Goal: Task Accomplishment & Management: Manage account settings

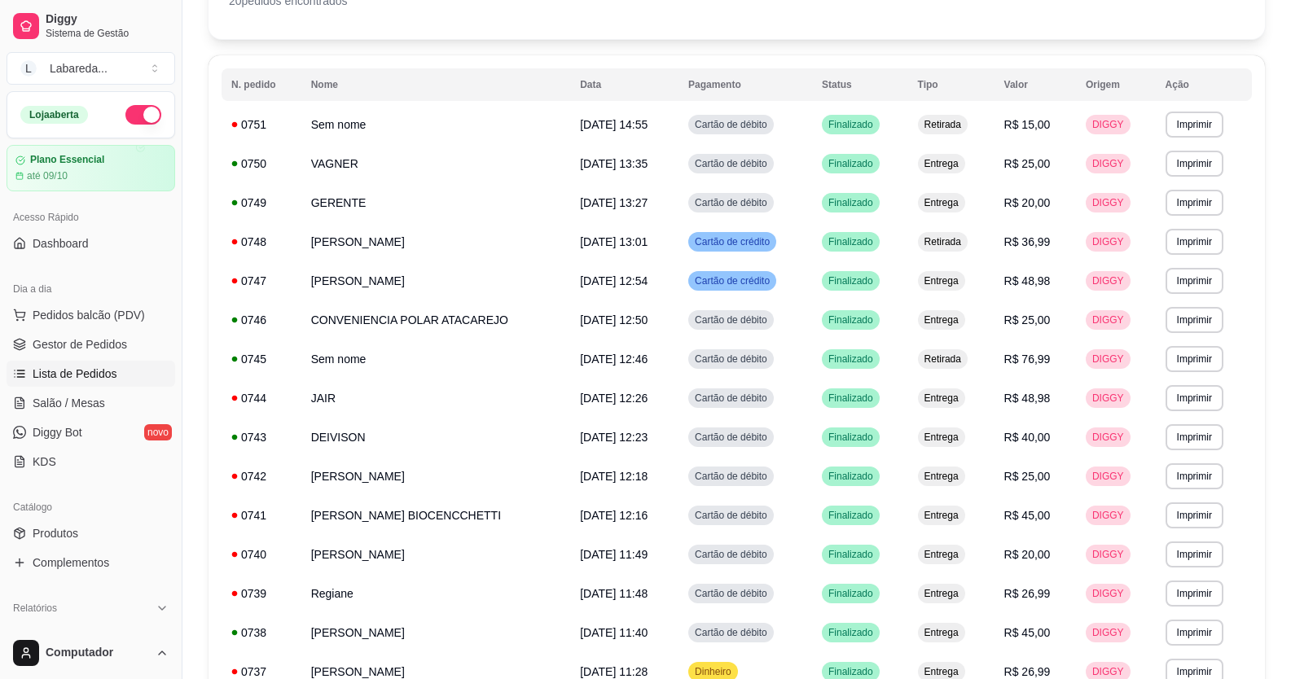
scroll to position [4, 0]
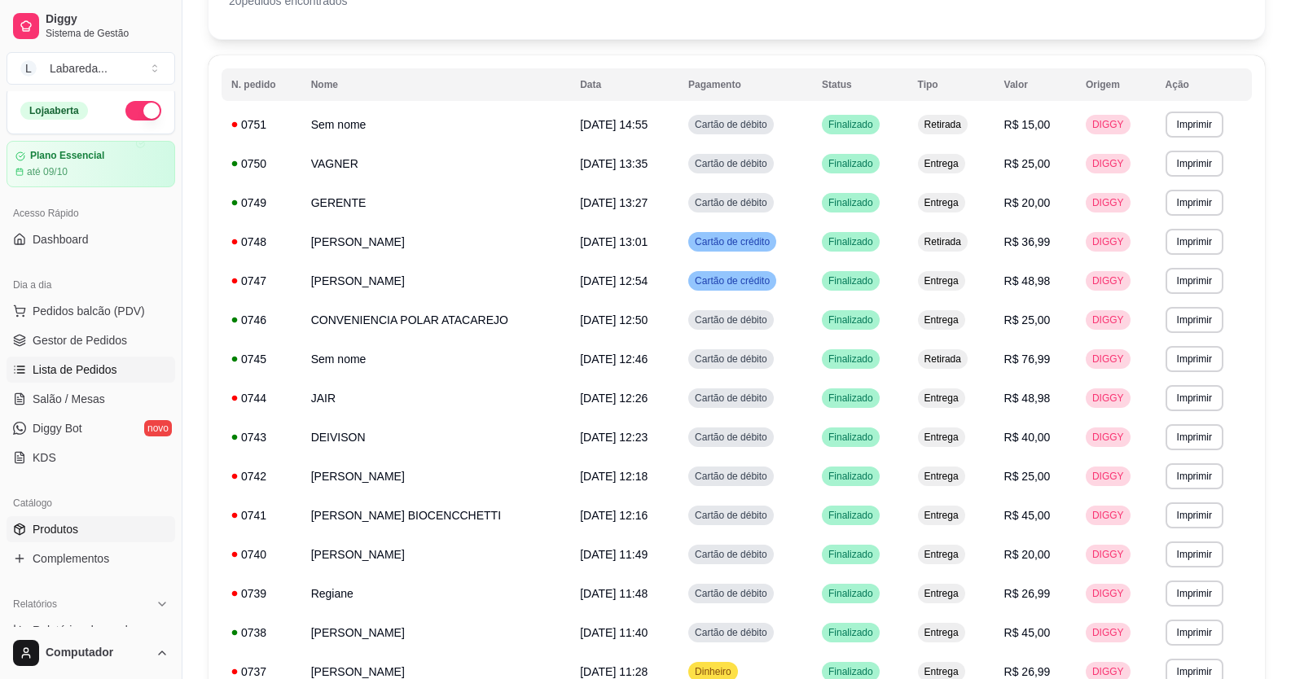
click at [50, 528] on span "Produtos" at bounding box center [56, 529] width 46 height 16
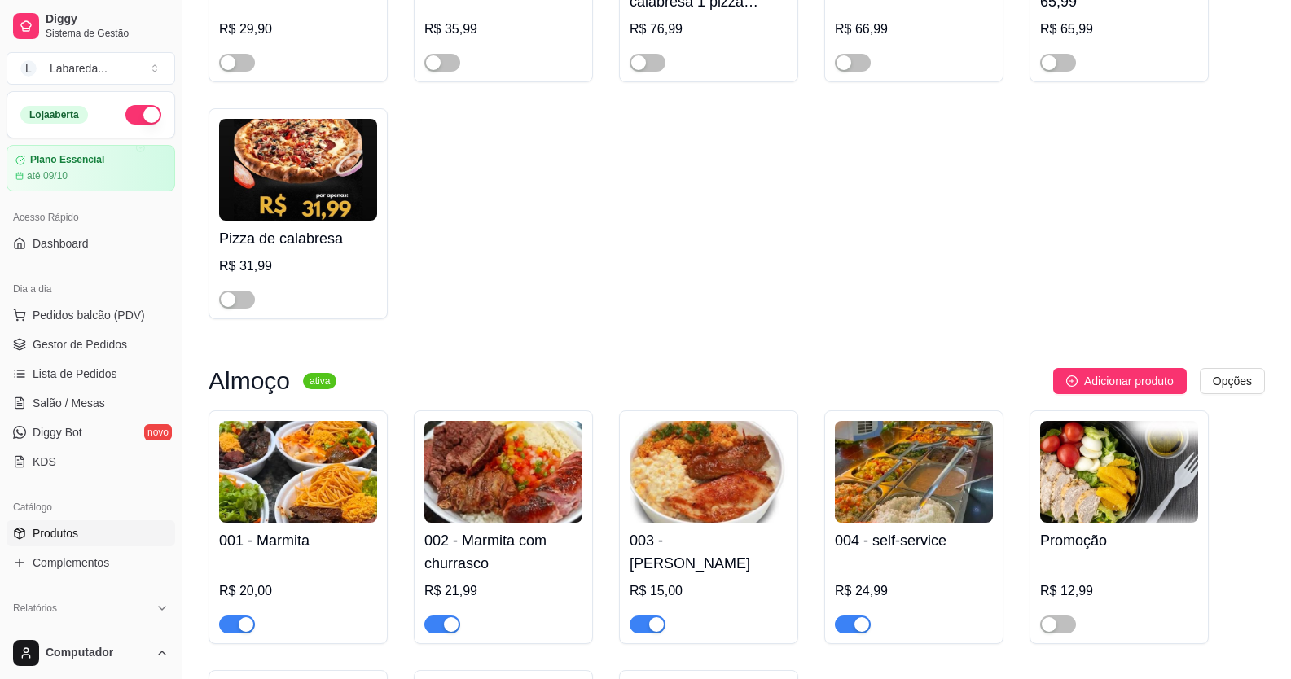
scroll to position [1222, 0]
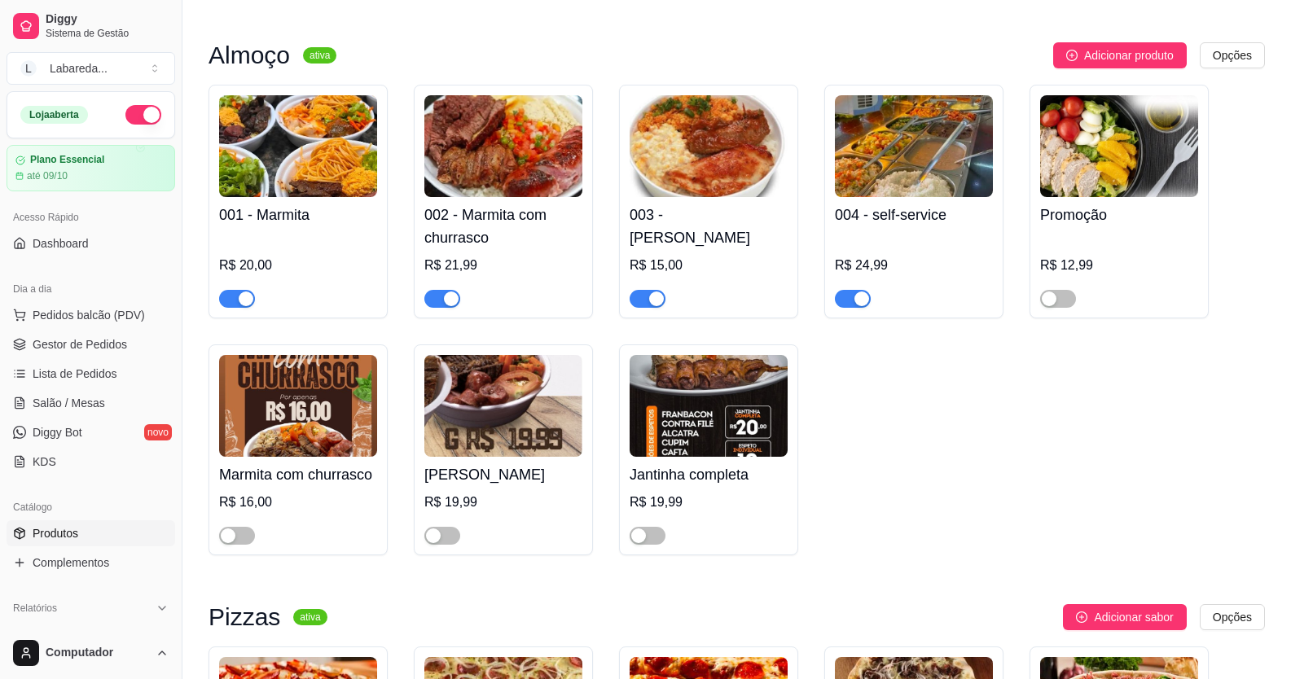
click at [244, 302] on div "button" at bounding box center [246, 299] width 15 height 15
click at [454, 299] on div "button" at bounding box center [451, 299] width 15 height 15
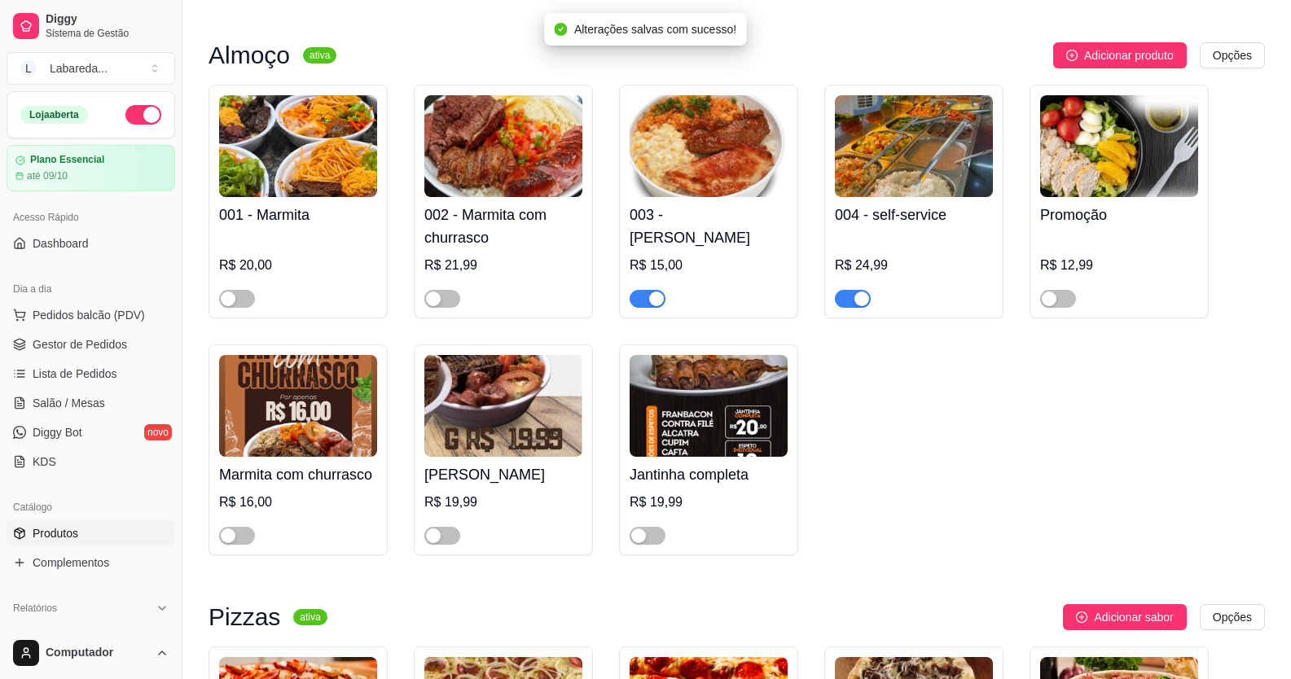
drag, startPoint x: 645, startPoint y: 298, endPoint x: 854, endPoint y: 270, distance: 211.1
click at [647, 298] on span "button" at bounding box center [648, 299] width 36 height 18
click at [862, 295] on span "button" at bounding box center [853, 299] width 36 height 18
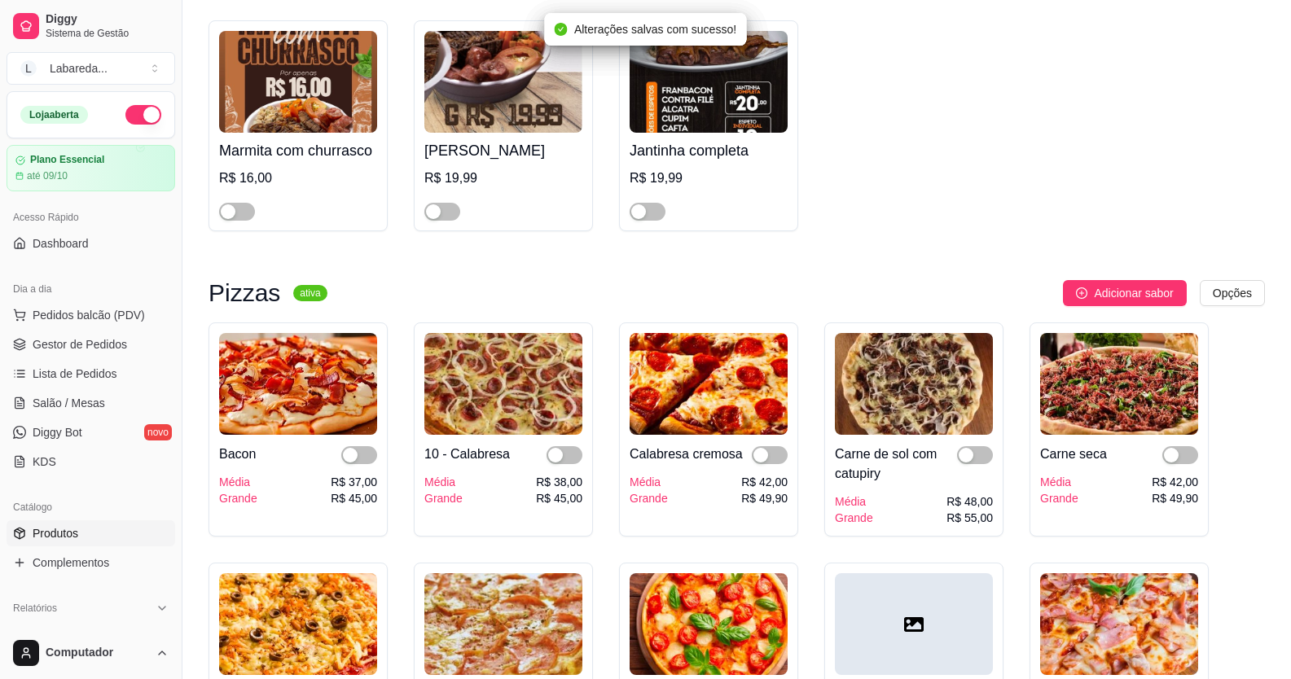
scroll to position [1547, 0]
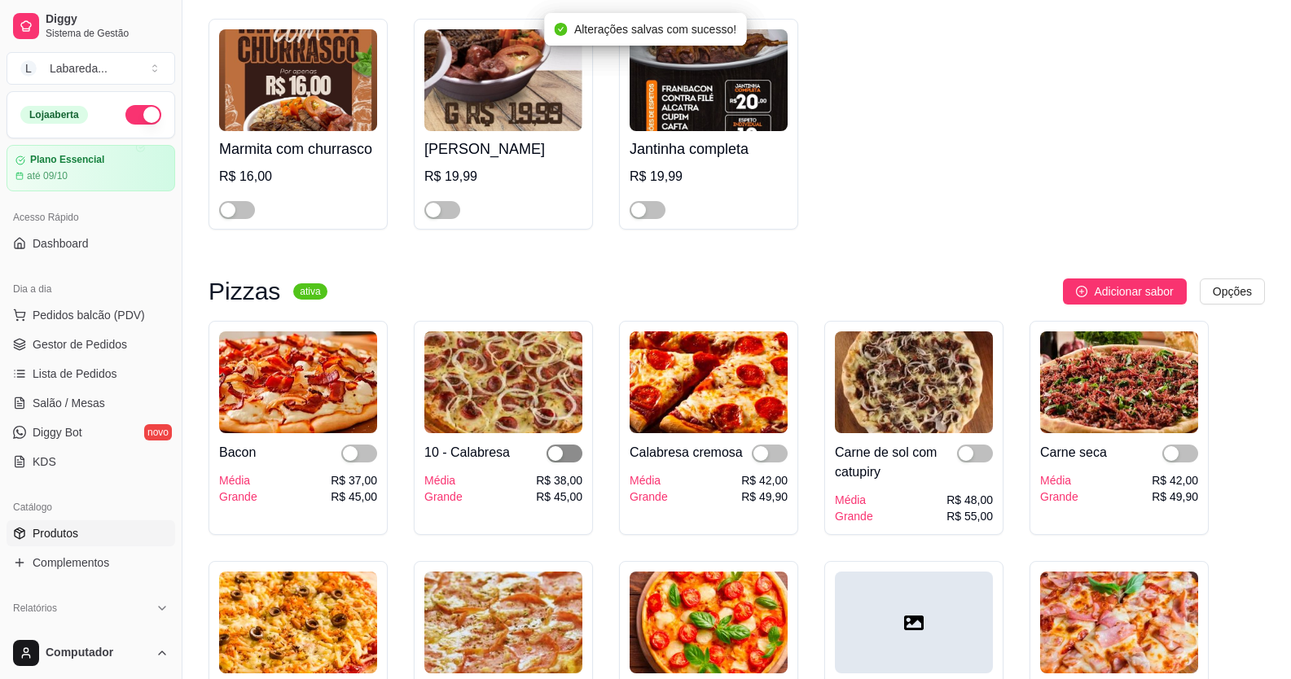
click at [554, 461] on div "button" at bounding box center [555, 453] width 15 height 15
drag, startPoint x: 366, startPoint y: 461, endPoint x: 431, endPoint y: 451, distance: 65.9
click at [364, 460] on span "button" at bounding box center [359, 454] width 36 height 18
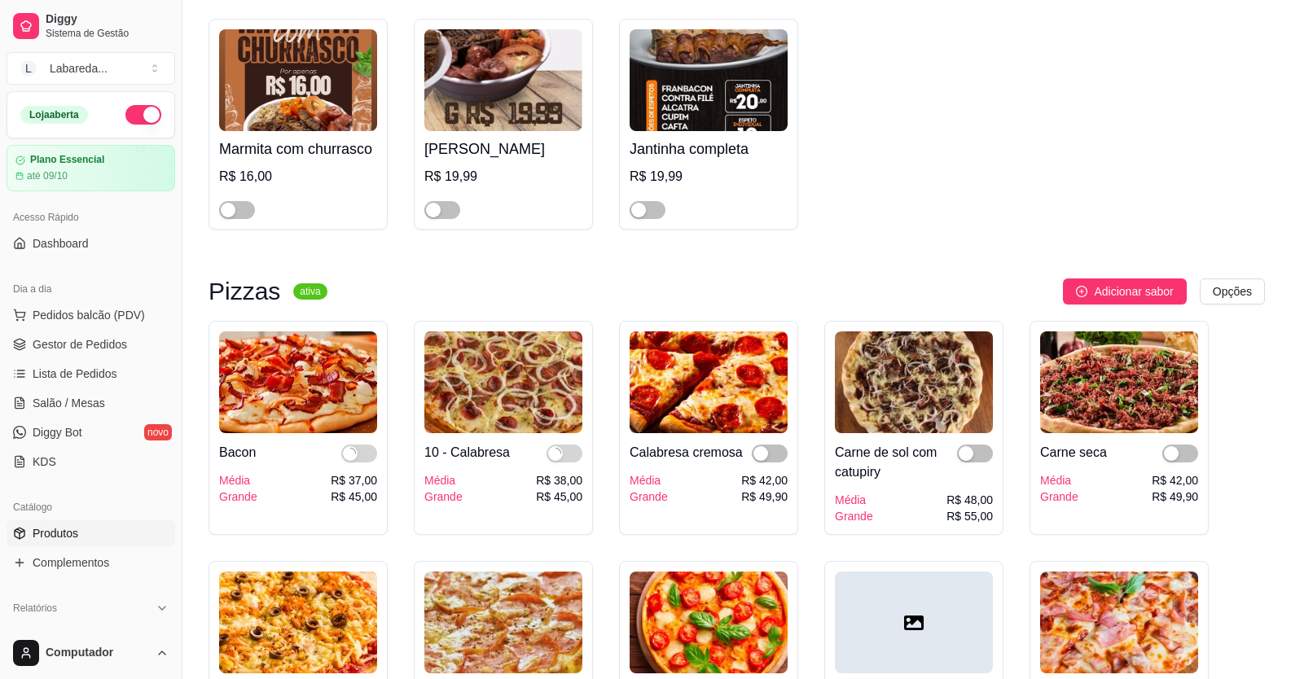
drag, startPoint x: 770, startPoint y: 452, endPoint x: 849, endPoint y: 453, distance: 78.2
click at [769, 452] on span "button" at bounding box center [770, 454] width 36 height 18
drag, startPoint x: 963, startPoint y: 452, endPoint x: 1118, endPoint y: 431, distance: 156.2
click at [968, 453] on div "button" at bounding box center [966, 453] width 15 height 15
click at [1178, 456] on div "button" at bounding box center [1171, 453] width 15 height 15
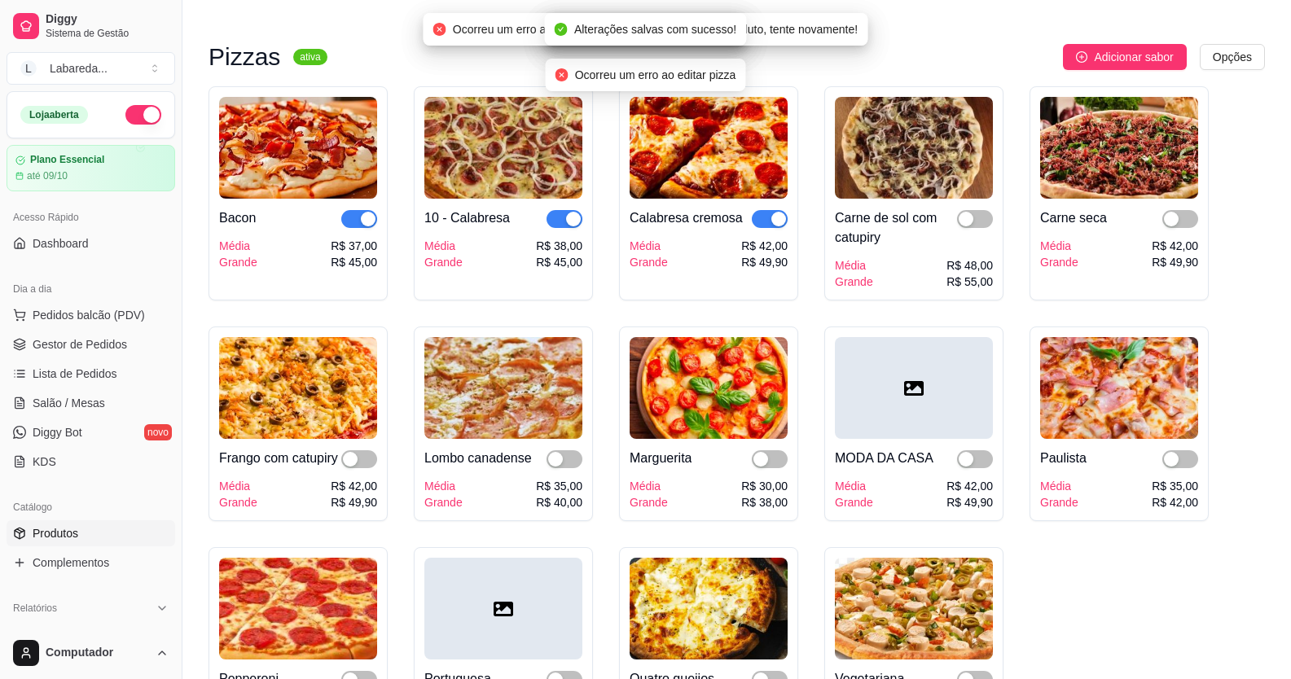
scroll to position [1873, 0]
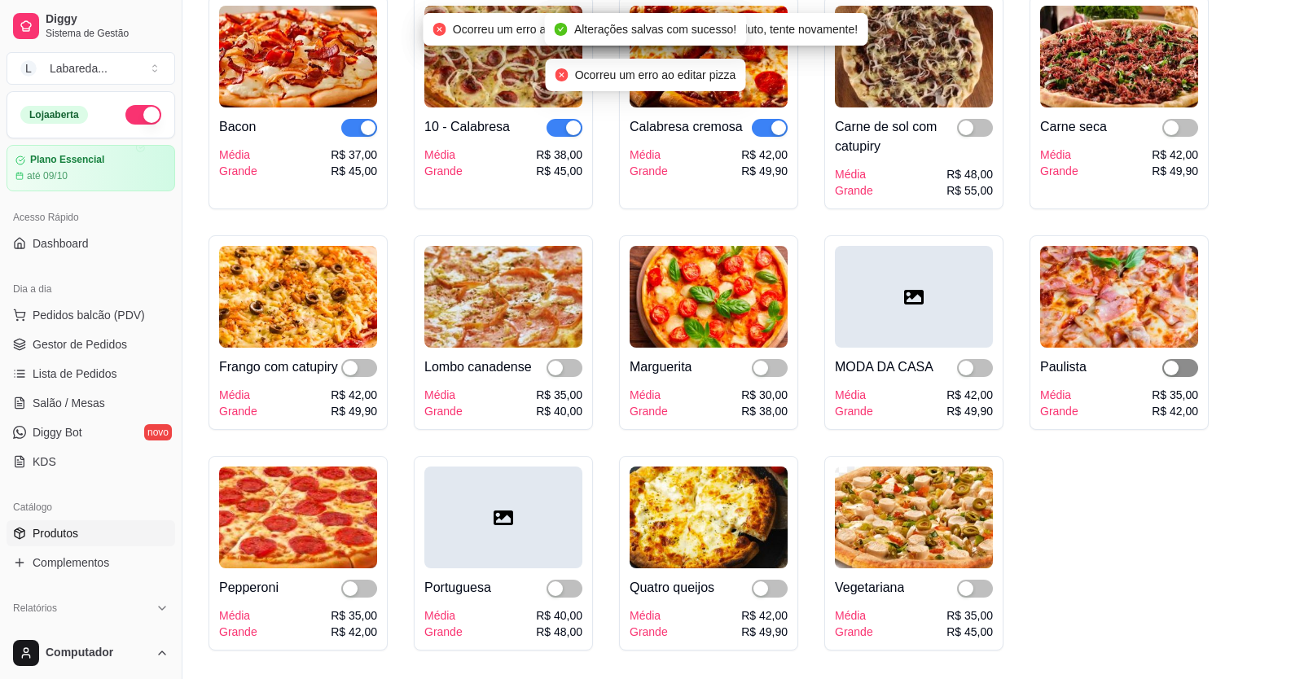
click at [1173, 370] on div "button" at bounding box center [1171, 368] width 15 height 15
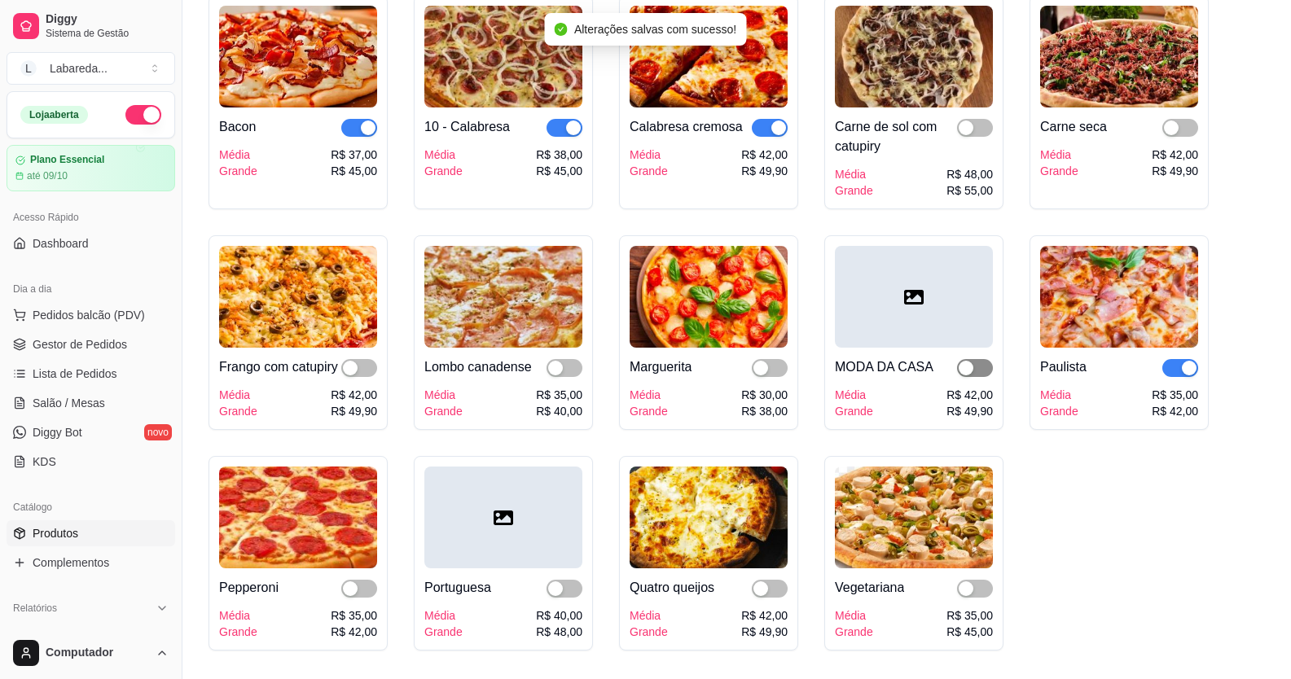
click at [979, 372] on span "button" at bounding box center [975, 368] width 36 height 18
click at [757, 369] on div "button" at bounding box center [760, 368] width 15 height 15
click at [553, 375] on div "button" at bounding box center [555, 368] width 15 height 15
click at [350, 377] on span "button" at bounding box center [359, 368] width 36 height 18
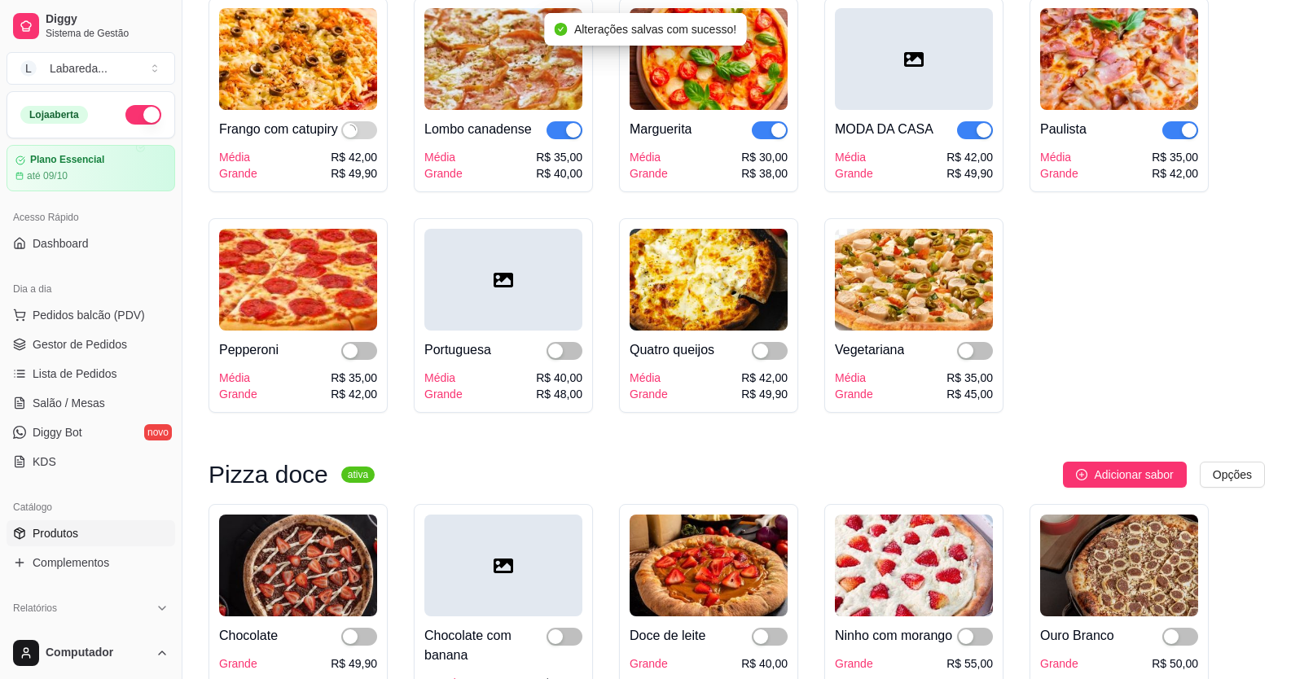
scroll to position [2117, 0]
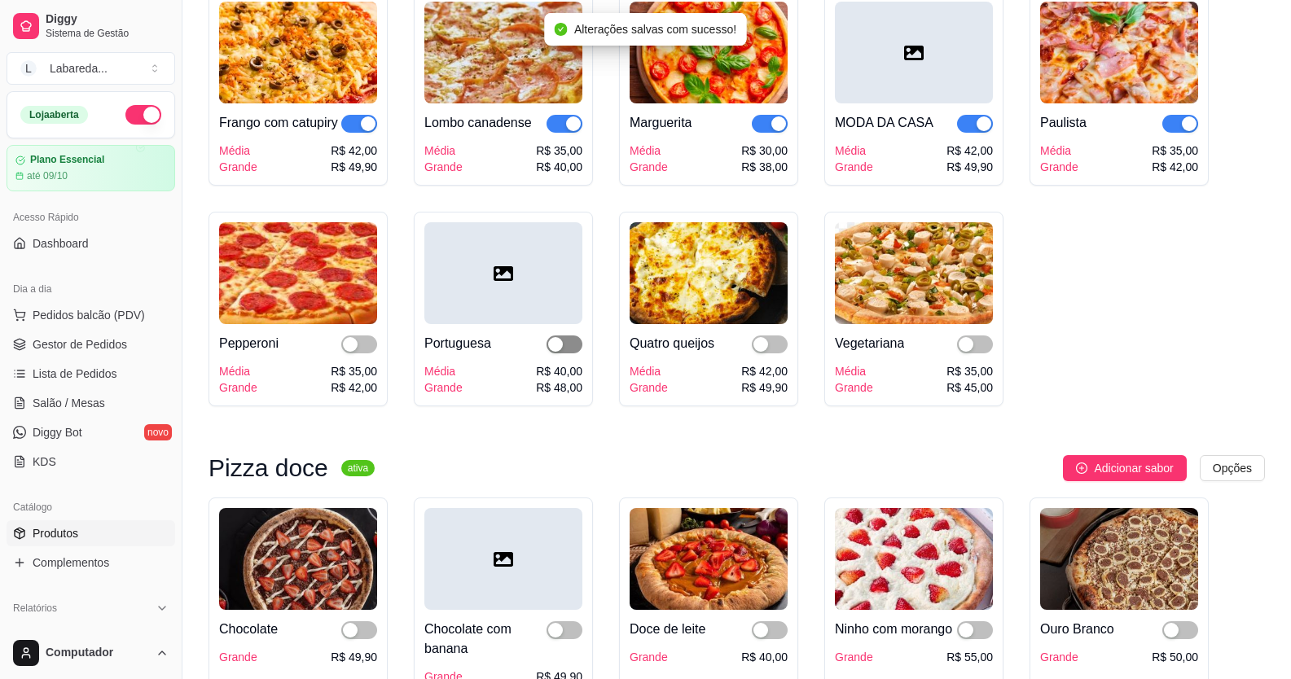
click at [558, 352] on div "button" at bounding box center [555, 344] width 15 height 15
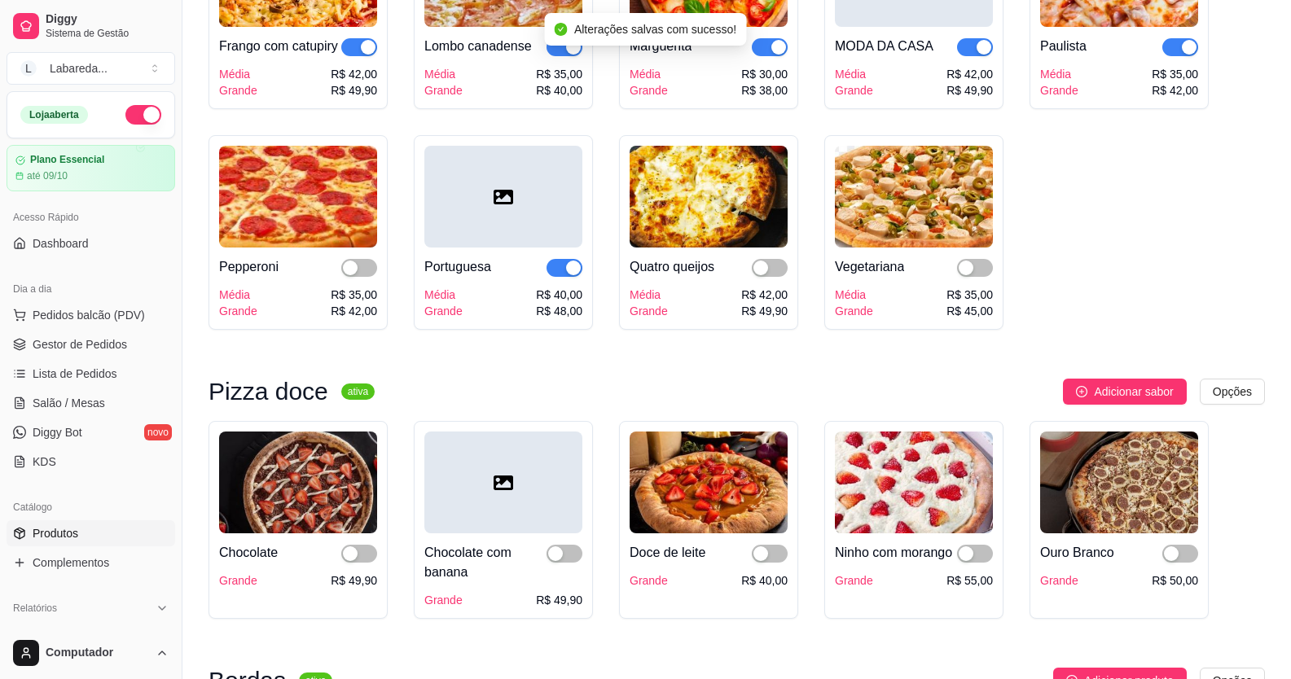
scroll to position [2280, 0]
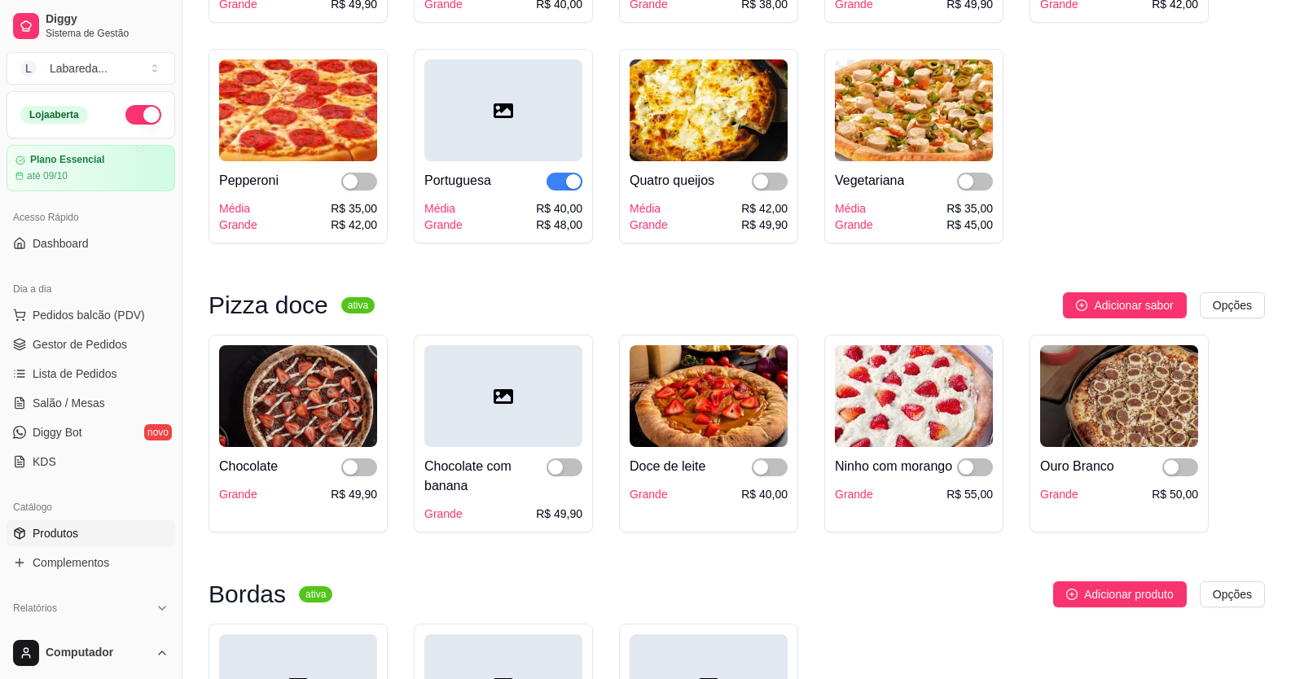
drag, startPoint x: 351, startPoint y: 489, endPoint x: 376, endPoint y: 485, distance: 25.7
click at [352, 475] on div "button" at bounding box center [350, 467] width 15 height 15
drag, startPoint x: 568, startPoint y: 489, endPoint x: 674, endPoint y: 491, distance: 105.9
click at [567, 476] on span "button" at bounding box center [564, 468] width 36 height 18
click at [757, 476] on div at bounding box center [770, 467] width 36 height 20
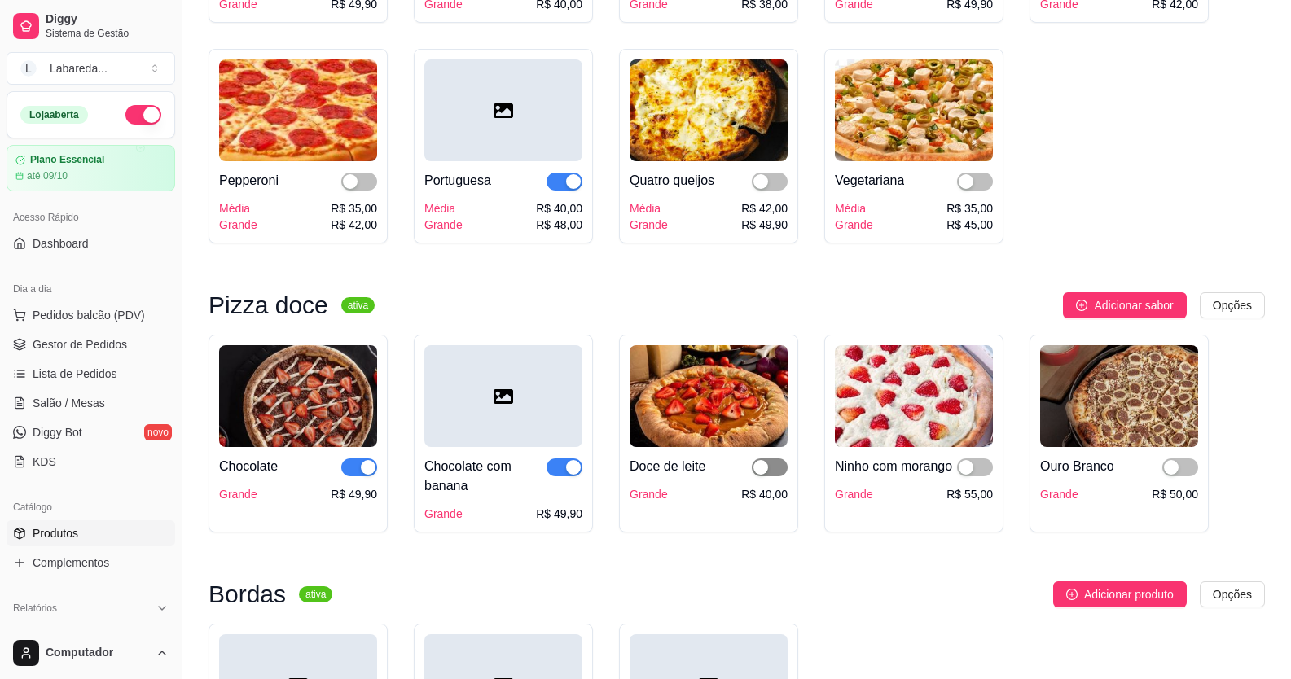
click at [763, 475] on div "button" at bounding box center [760, 467] width 15 height 15
click at [1174, 475] on div "button" at bounding box center [1171, 467] width 15 height 15
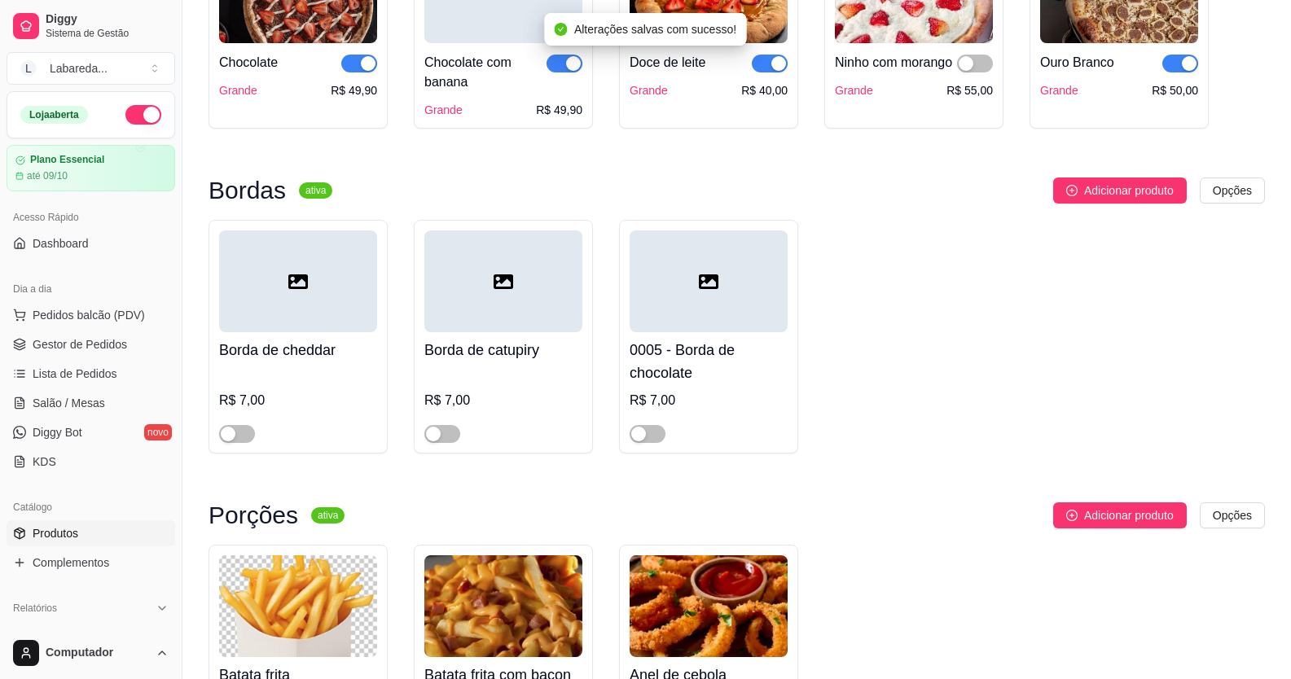
scroll to position [2688, 0]
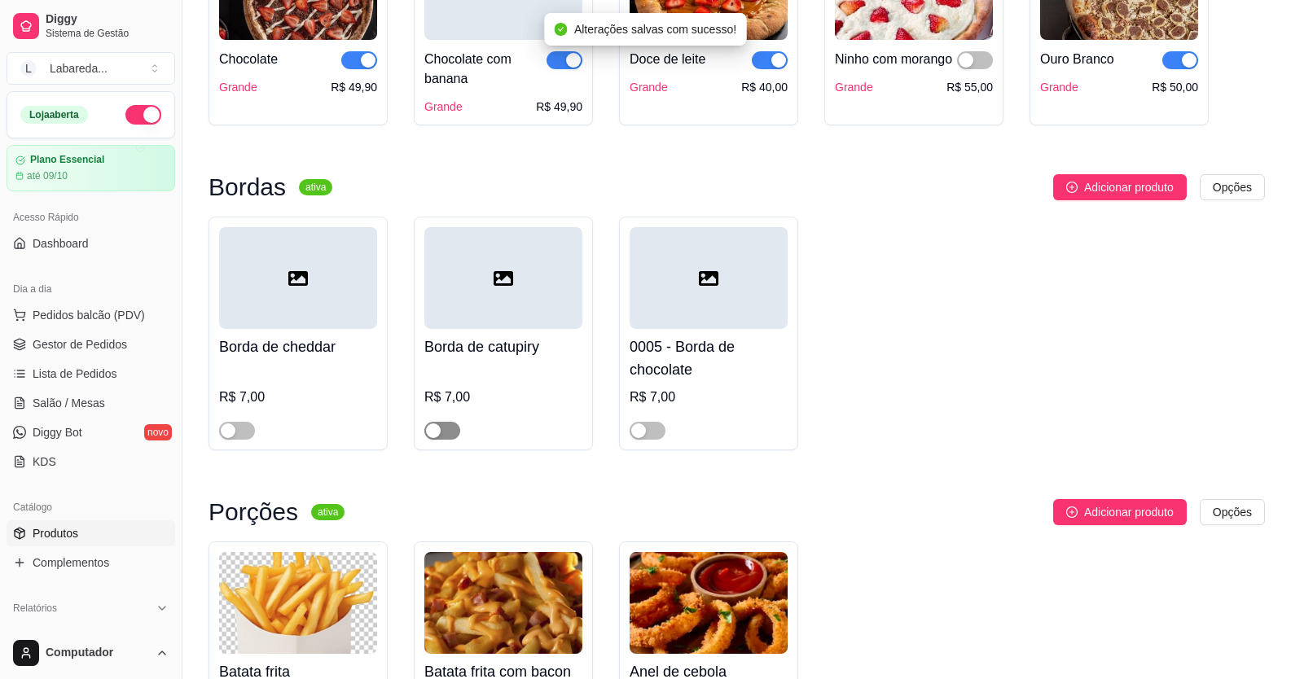
click at [440, 438] on div "button" at bounding box center [433, 430] width 15 height 15
click at [641, 438] on div "button" at bounding box center [638, 430] width 15 height 15
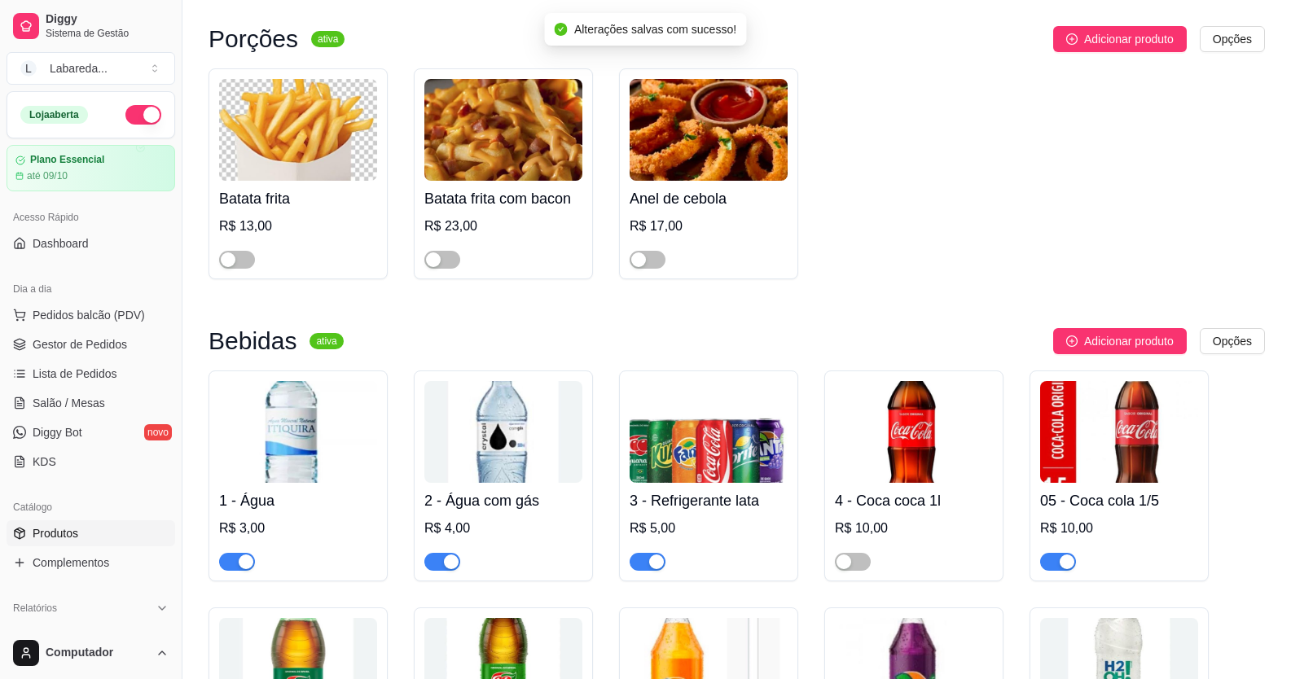
scroll to position [3176, 0]
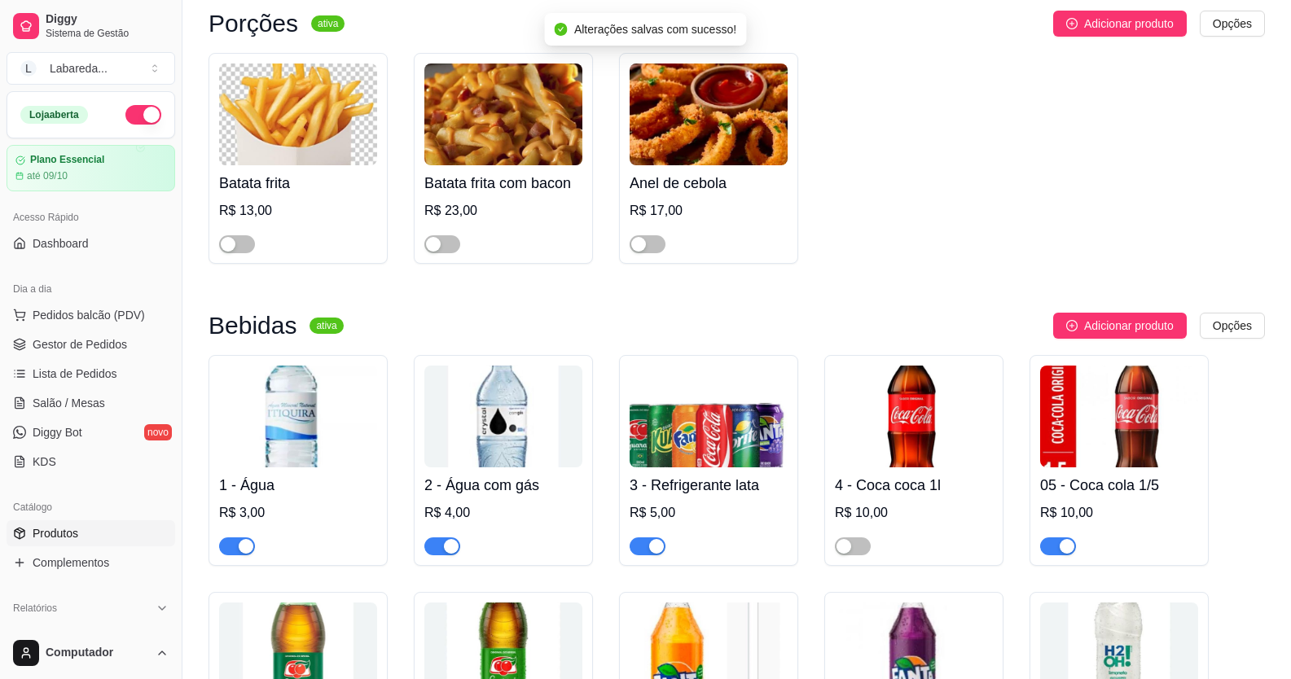
drag, startPoint x: 438, startPoint y: 268, endPoint x: 388, endPoint y: 282, distance: 51.6
click at [437, 252] on div "button" at bounding box center [433, 244] width 15 height 15
click at [234, 252] on div "button" at bounding box center [228, 244] width 15 height 15
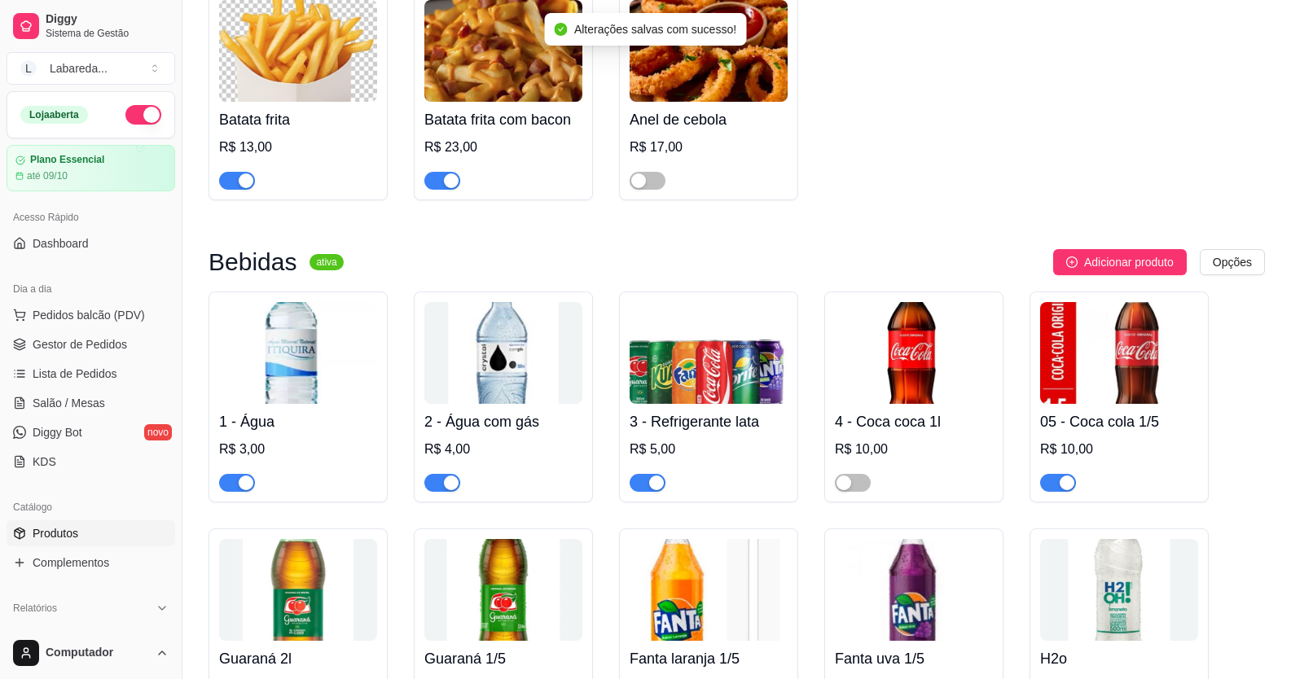
scroll to position [3258, 0]
